Goal: Communication & Community: Answer question/provide support

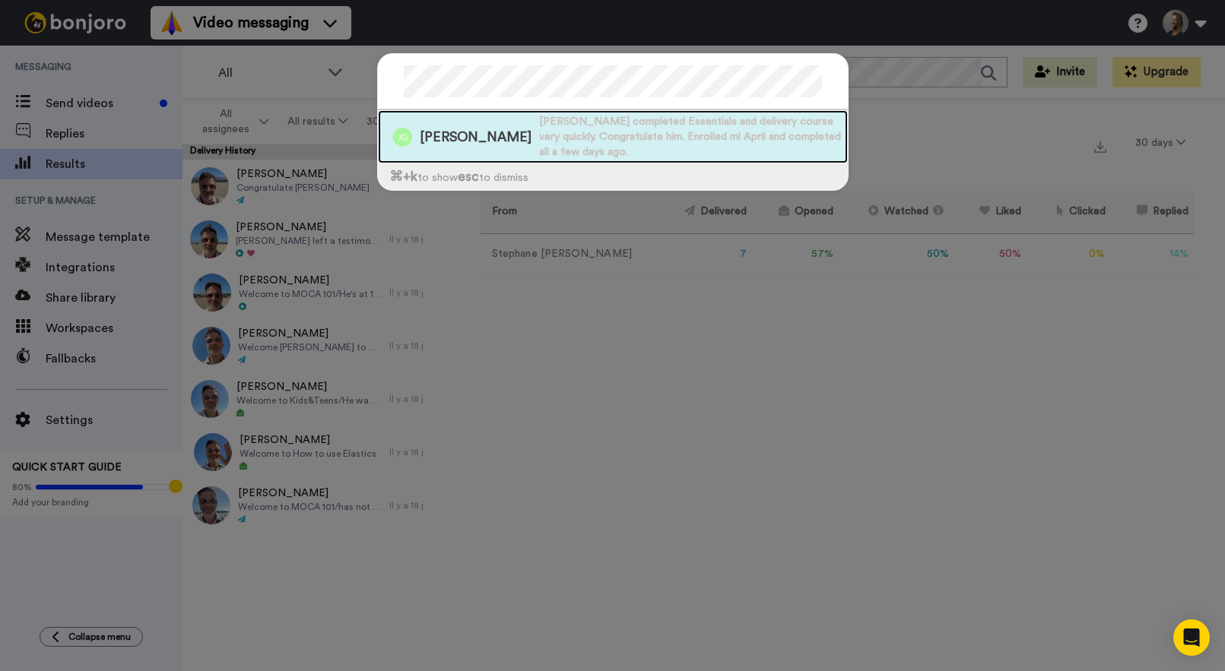
click at [539, 138] on span "Jonas completed Essentials and delivery course very quickly. Congratulate him. …" at bounding box center [693, 137] width 309 height 46
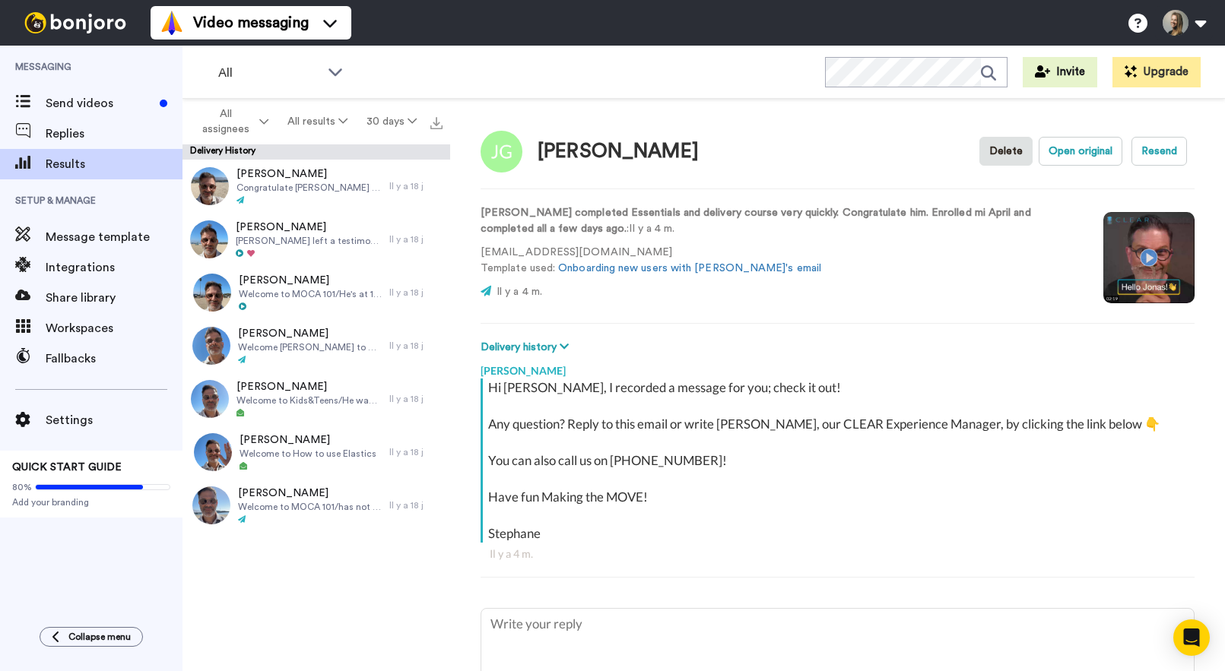
type textarea "x"
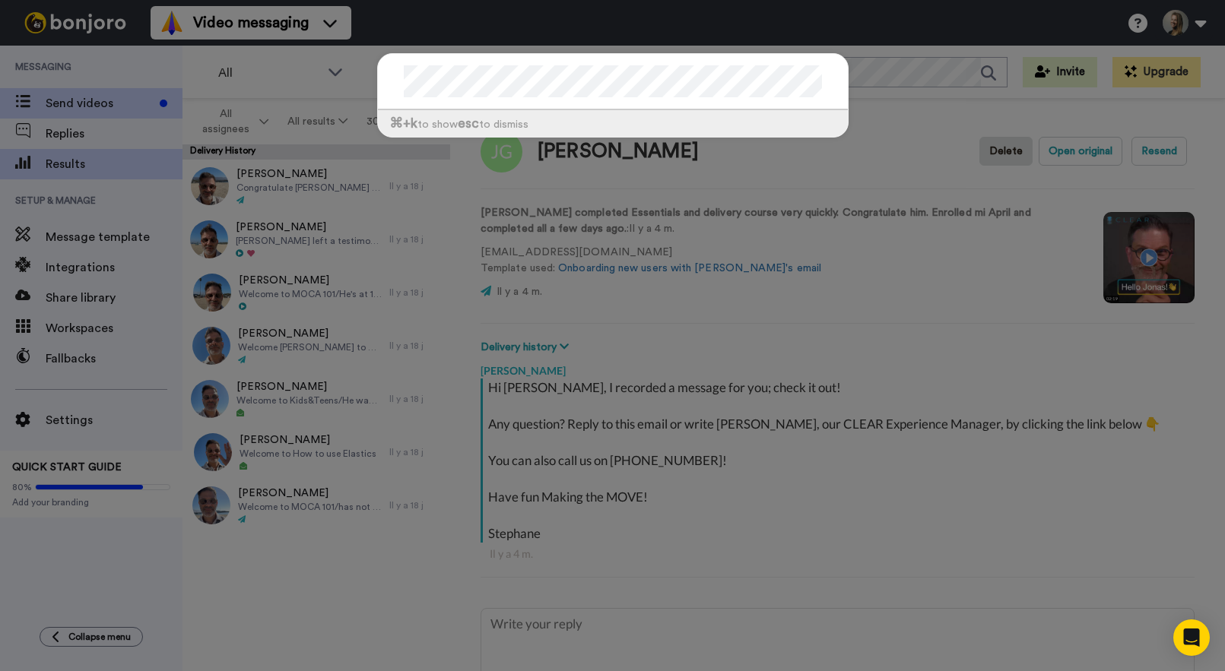
click at [92, 97] on div "⌘ +k to show esc to dismiss" at bounding box center [612, 335] width 1225 height 671
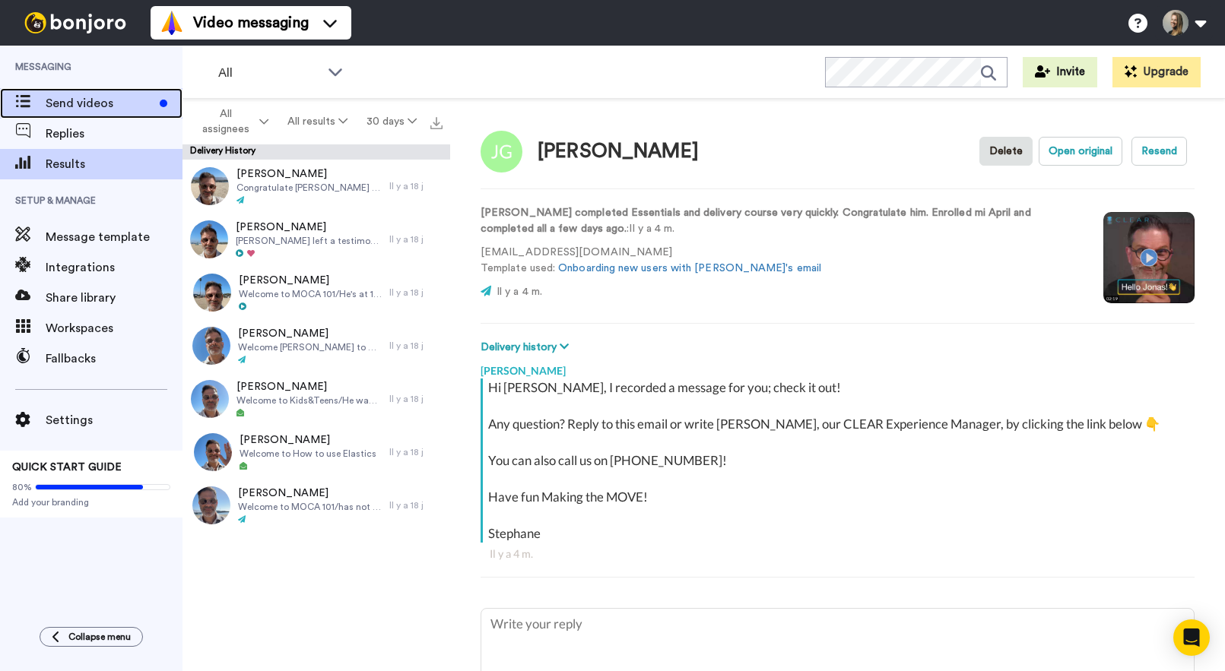
click at [94, 100] on span "Send videos" at bounding box center [100, 103] width 108 height 18
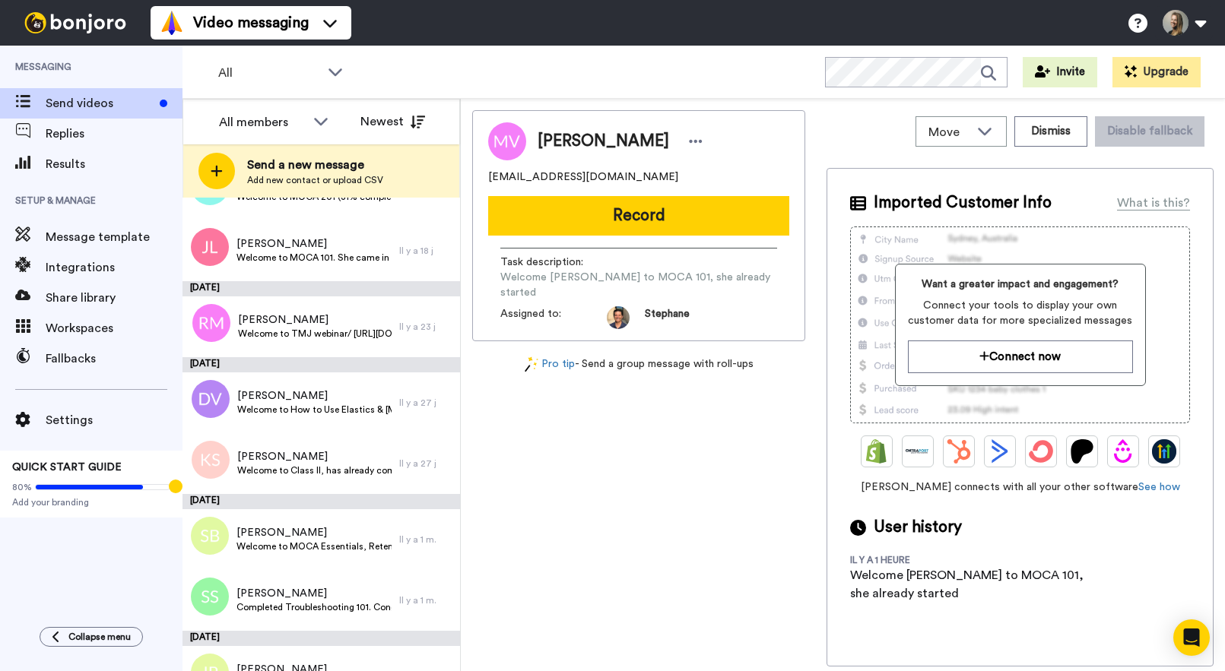
scroll to position [1033, 0]
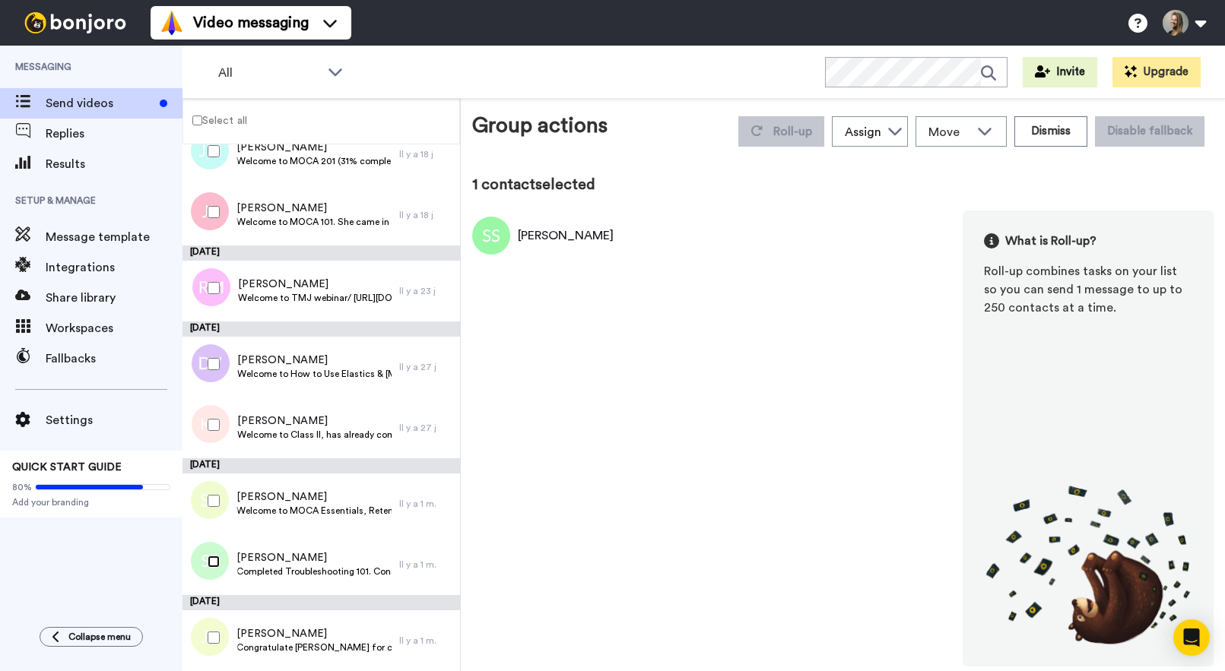
scroll to position [1009, 0]
click at [1067, 141] on button "Dismiss" at bounding box center [1050, 131] width 73 height 30
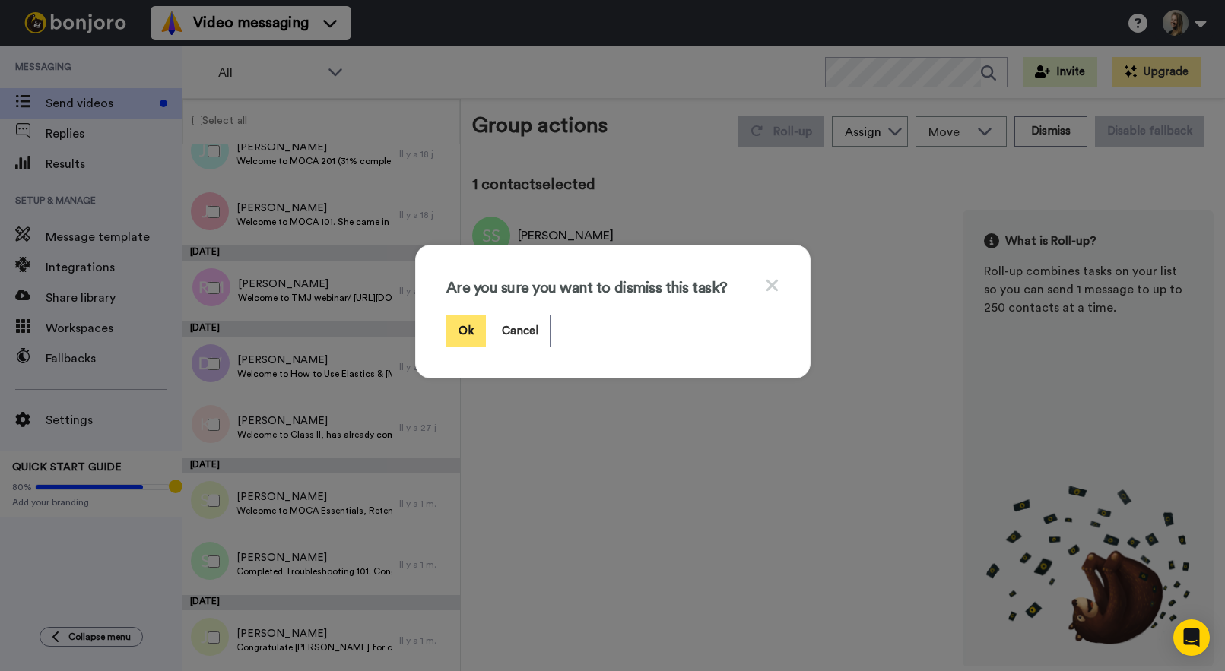
click at [468, 329] on button "Ok" at bounding box center [466, 331] width 40 height 33
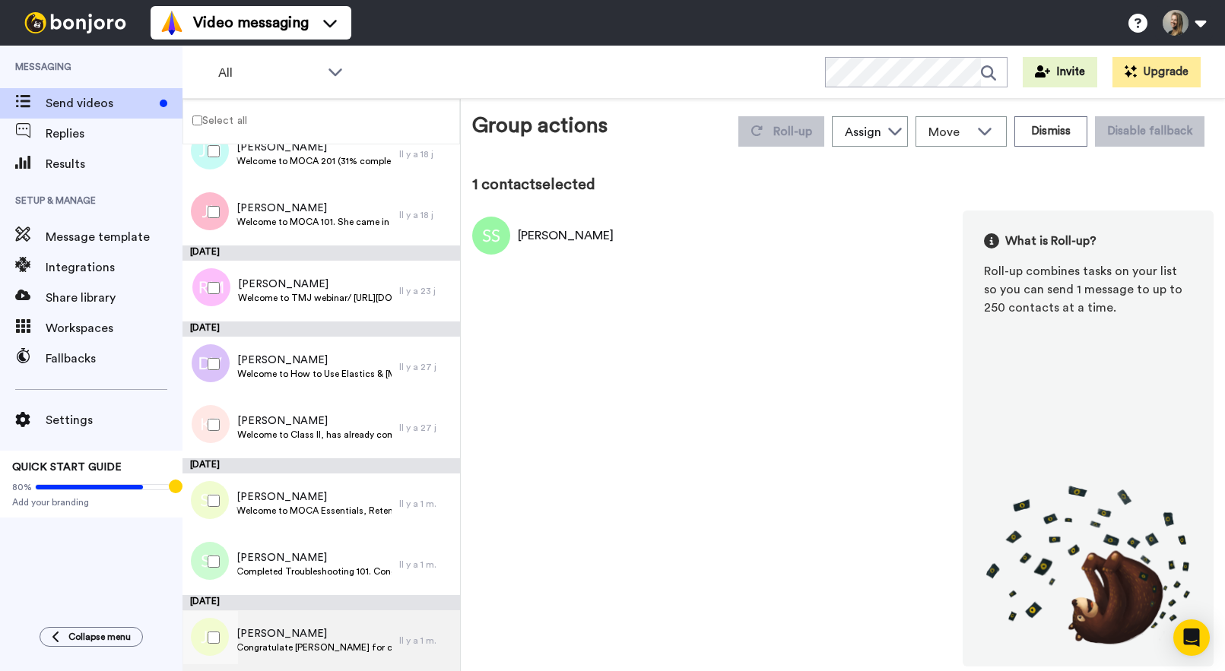
scroll to position [1001, 0]
